Goal: Obtain resource: Download file/media

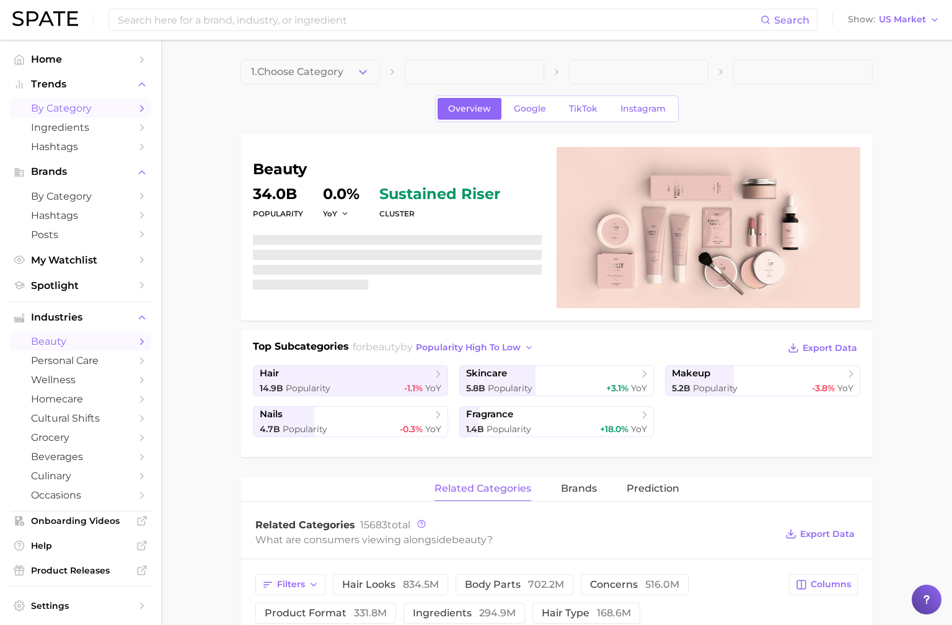
click at [75, 112] on span "by Category" at bounding box center [80, 108] width 99 height 12
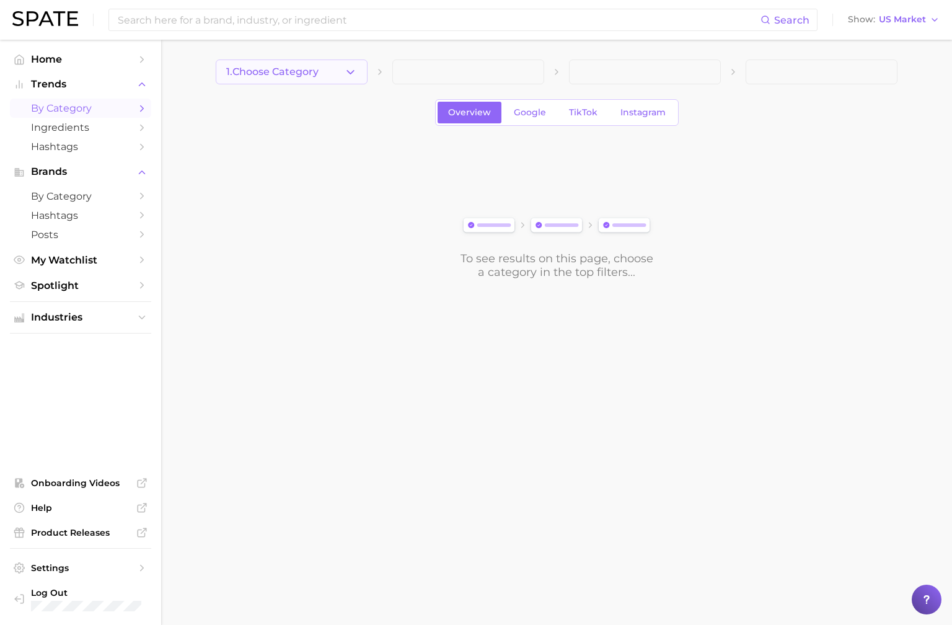
click at [291, 76] on span "1. Choose Category" at bounding box center [272, 71] width 92 height 11
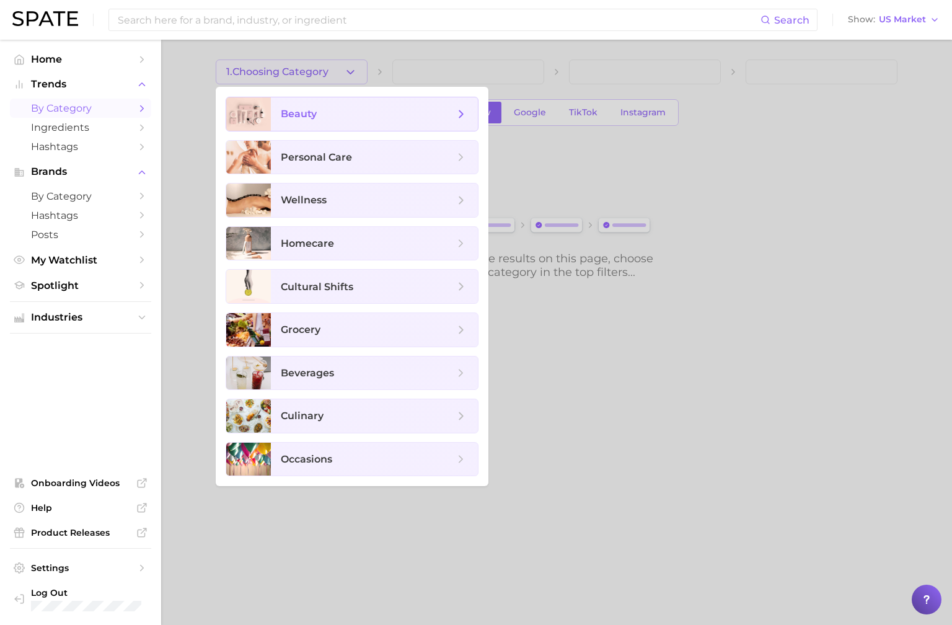
click at [311, 120] on span "beauty" at bounding box center [374, 113] width 207 height 33
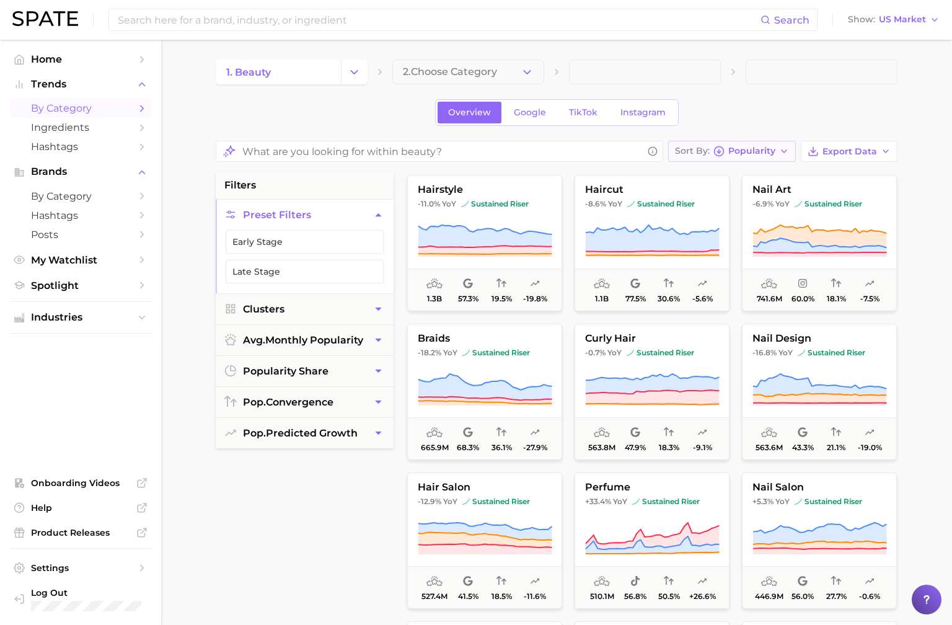
click at [762, 150] on span "Popularity" at bounding box center [751, 150] width 47 height 7
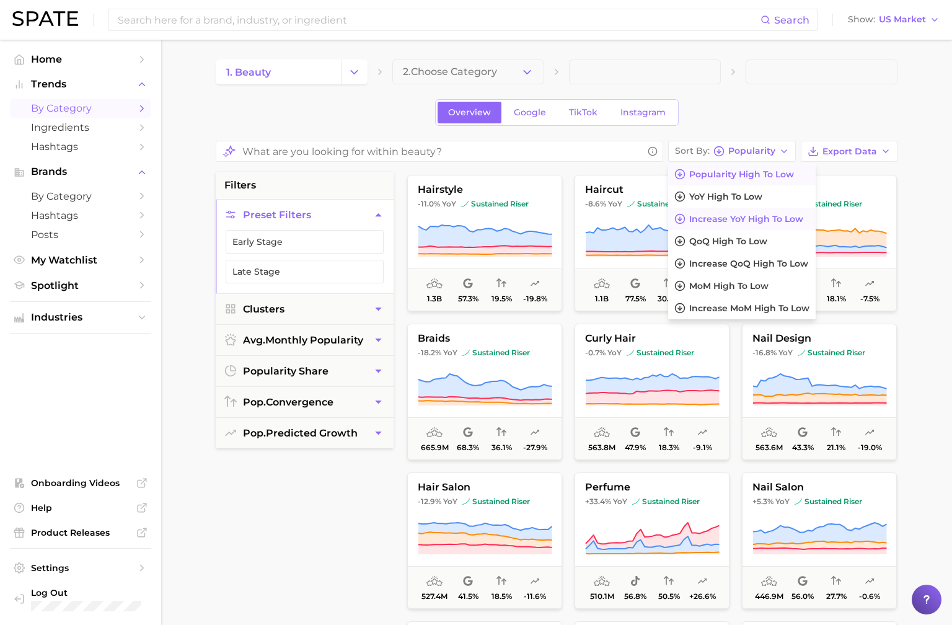
click at [755, 220] on span "Increase YoY high to low" at bounding box center [746, 219] width 114 height 11
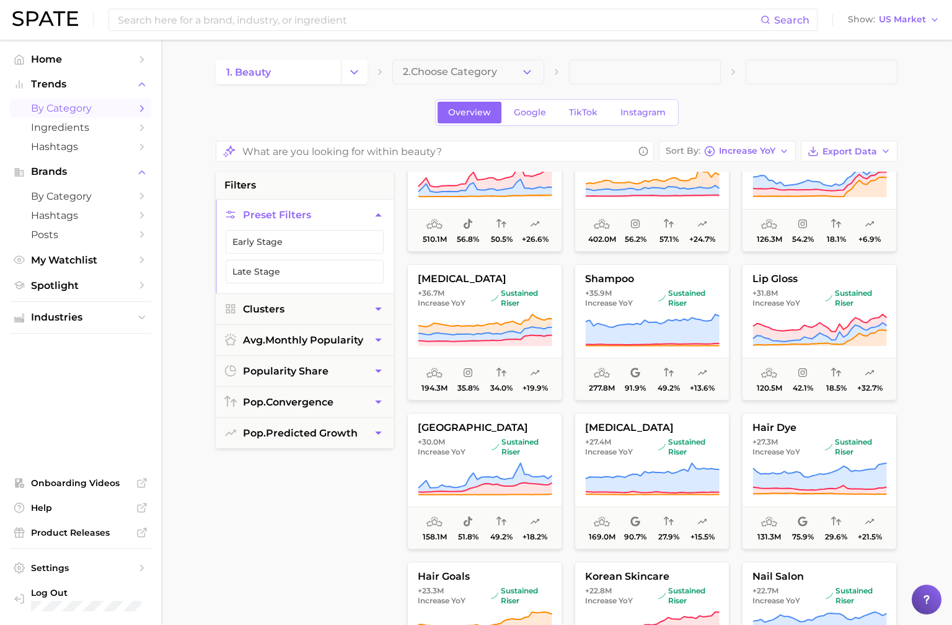
scroll to position [104, 0]
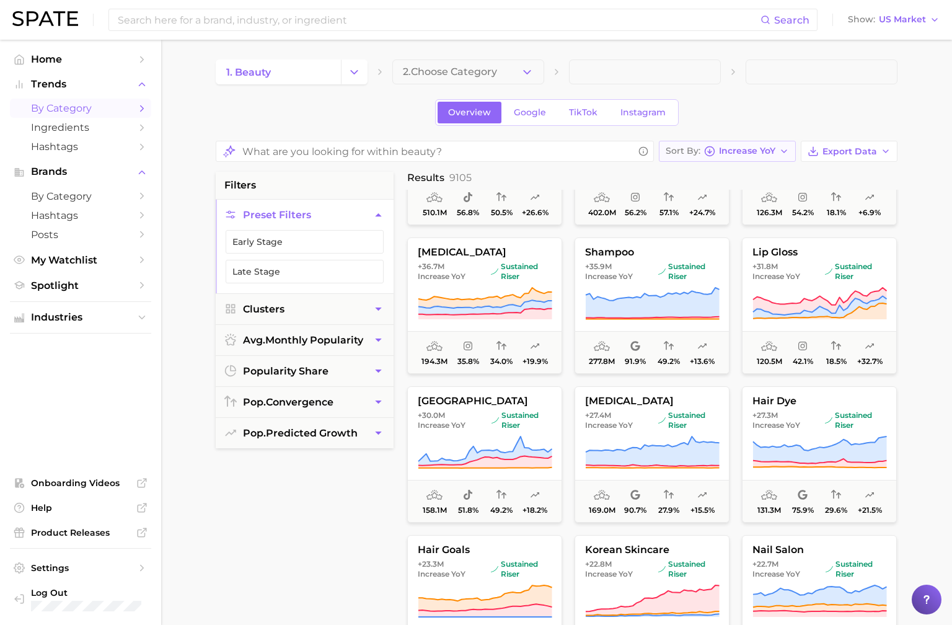
click at [744, 154] on span "Increase YoY" at bounding box center [747, 150] width 56 height 7
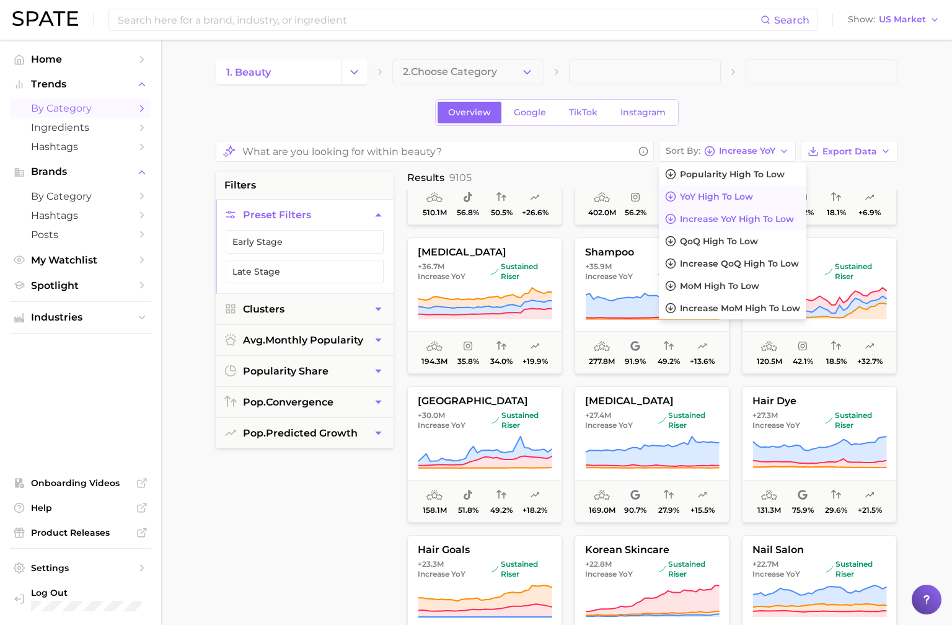
click at [733, 198] on span "YoY high to low" at bounding box center [716, 196] width 73 height 11
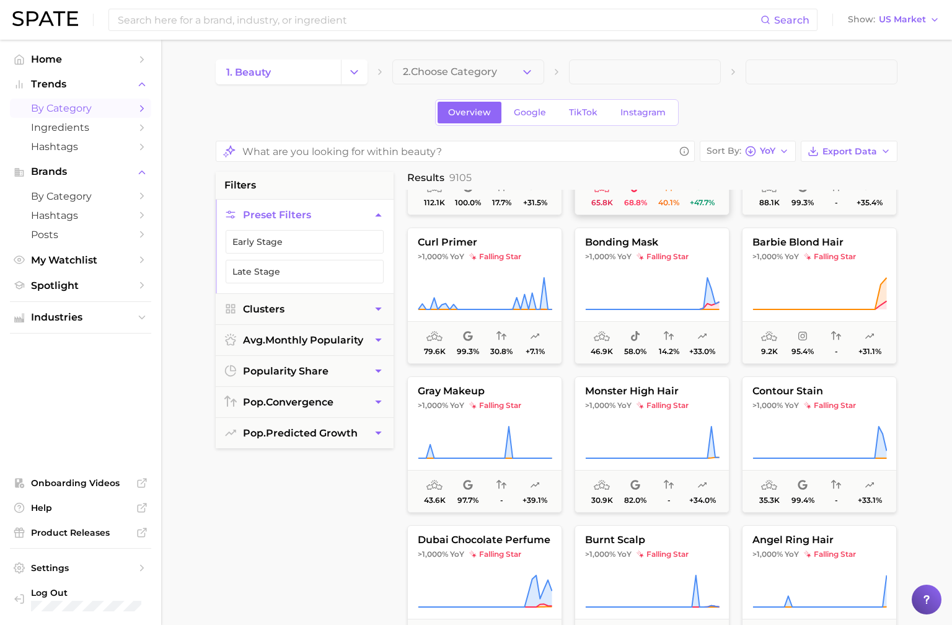
scroll to position [415, 0]
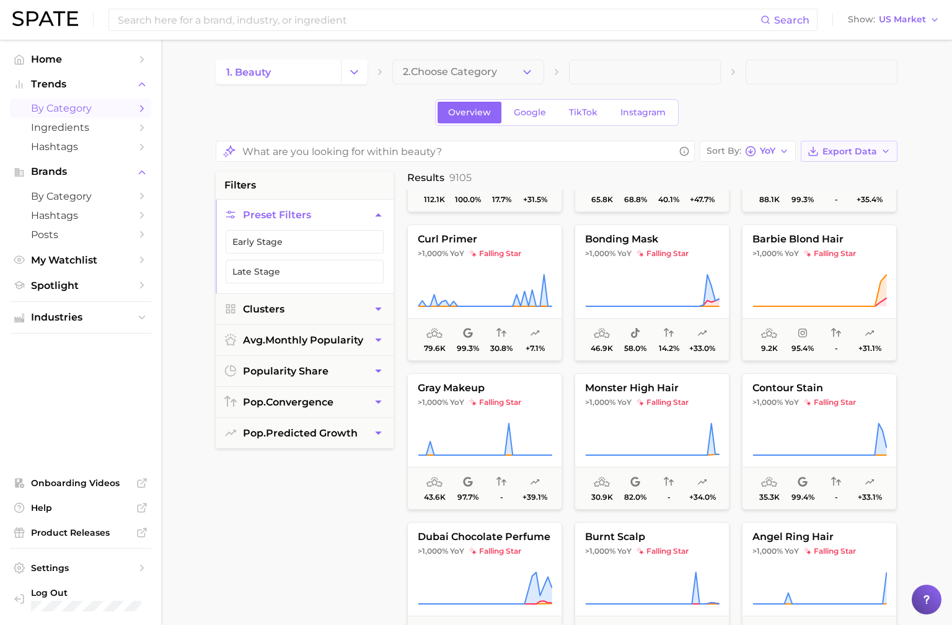
click at [840, 141] on button "Export Data" at bounding box center [849, 151] width 97 height 21
click at [825, 193] on span "Time Series CSV" at bounding box center [818, 196] width 72 height 11
click at [798, 169] on div "Sort By YoY Export Data Card Data CSV Time Series CSV filters Preset Filters Ea…" at bounding box center [557, 540] width 682 height 799
click at [870, 99] on div "Overview Google TikTok Instagram" at bounding box center [557, 112] width 682 height 27
click at [855, 164] on div "Sort By YoY Export Data filters Preset Filters Early Stage Late Stage Clusters …" at bounding box center [557, 540] width 682 height 799
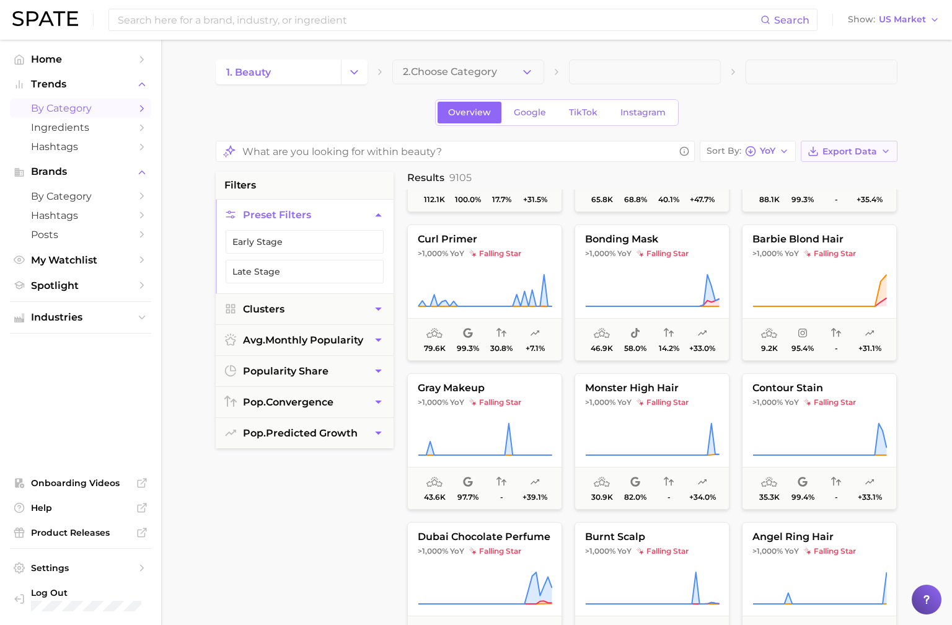
click at [855, 154] on span "Export Data" at bounding box center [849, 151] width 55 height 11
click at [837, 171] on span "Card Data CSV" at bounding box center [814, 174] width 65 height 11
